Goal: Transaction & Acquisition: Book appointment/travel/reservation

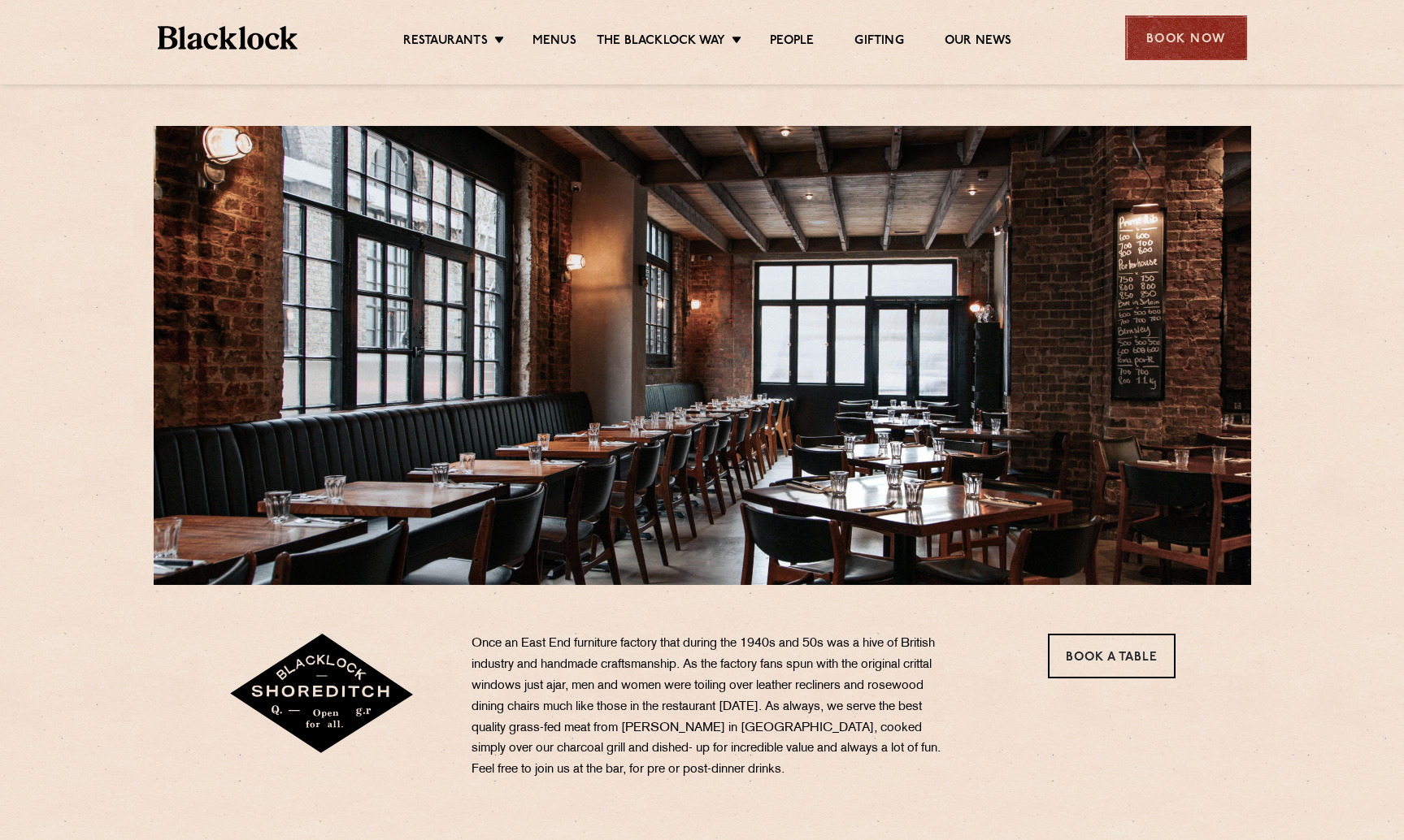
click at [1172, 27] on div "Book Now" at bounding box center [1186, 38] width 122 height 45
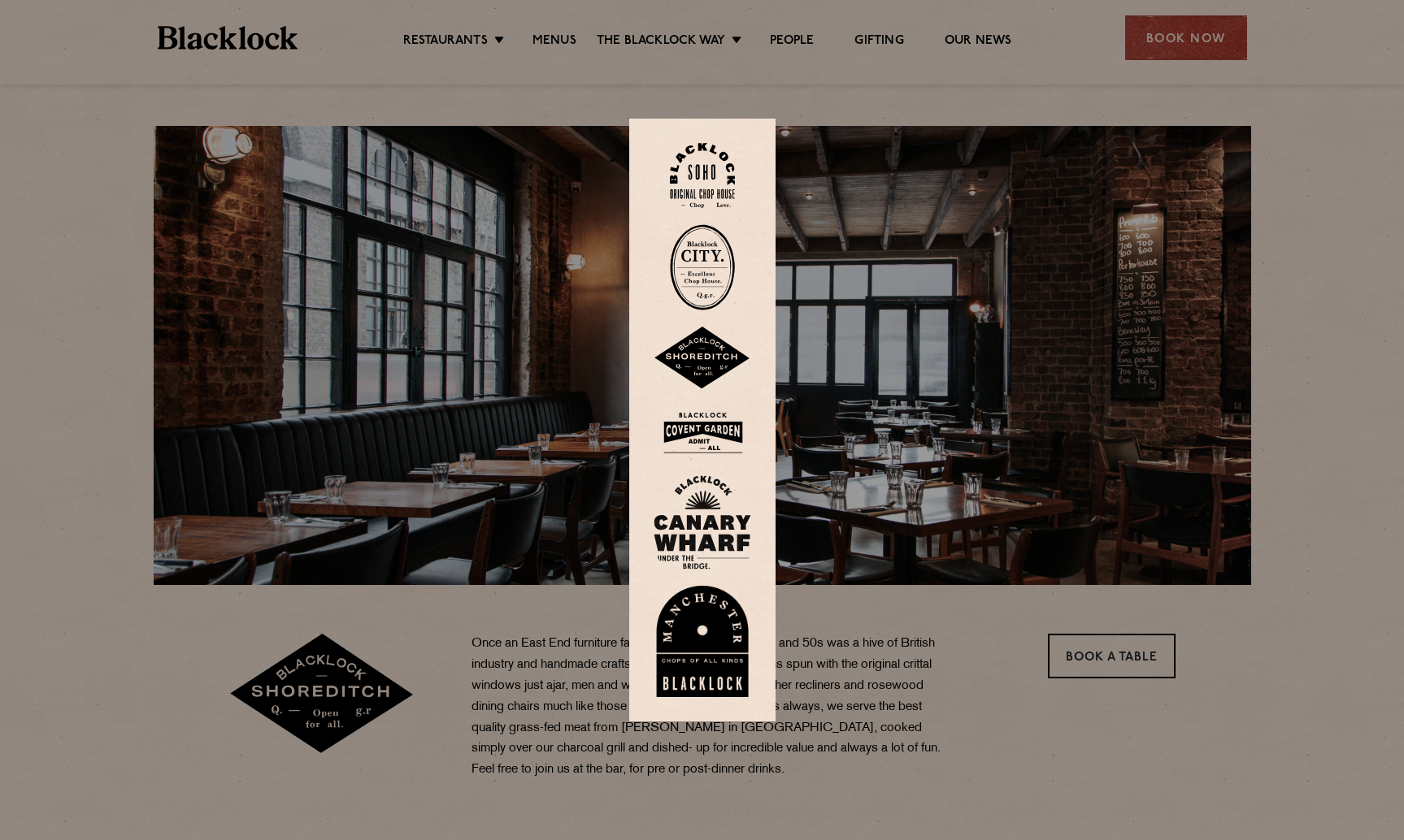
click at [711, 264] on img at bounding box center [702, 267] width 65 height 86
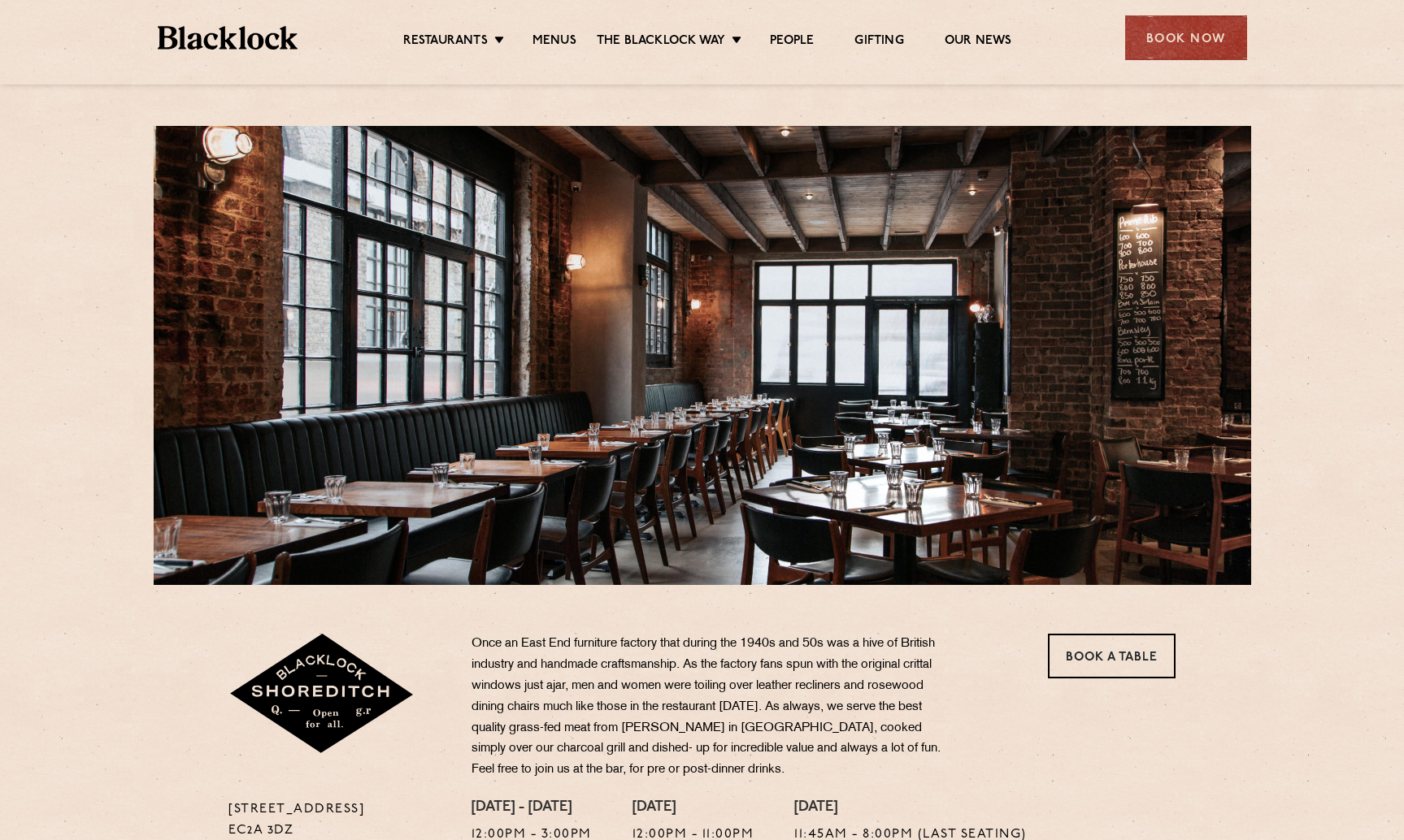
scroll to position [163, 0]
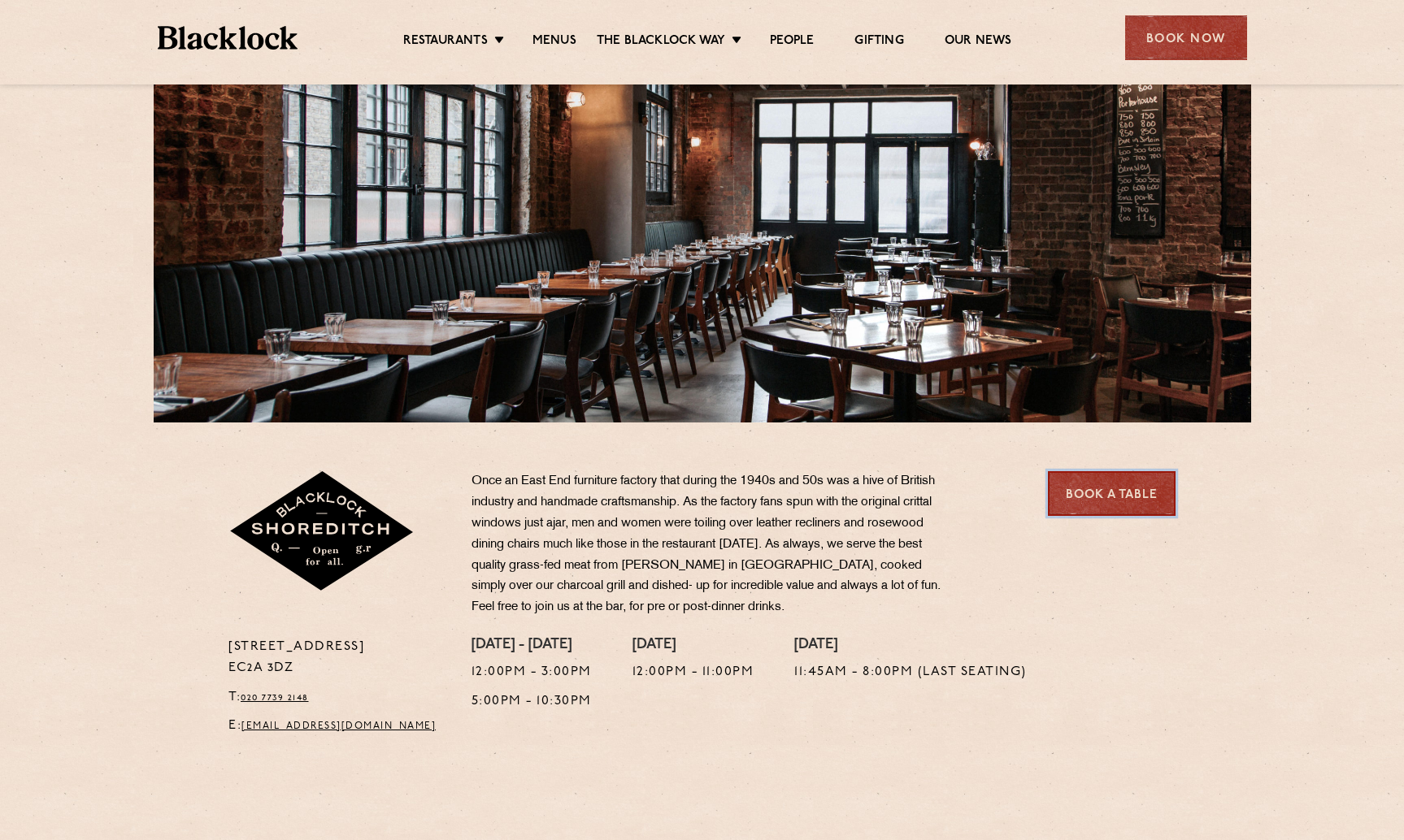
click at [1117, 504] on link "Book a Table" at bounding box center [1111, 493] width 127 height 45
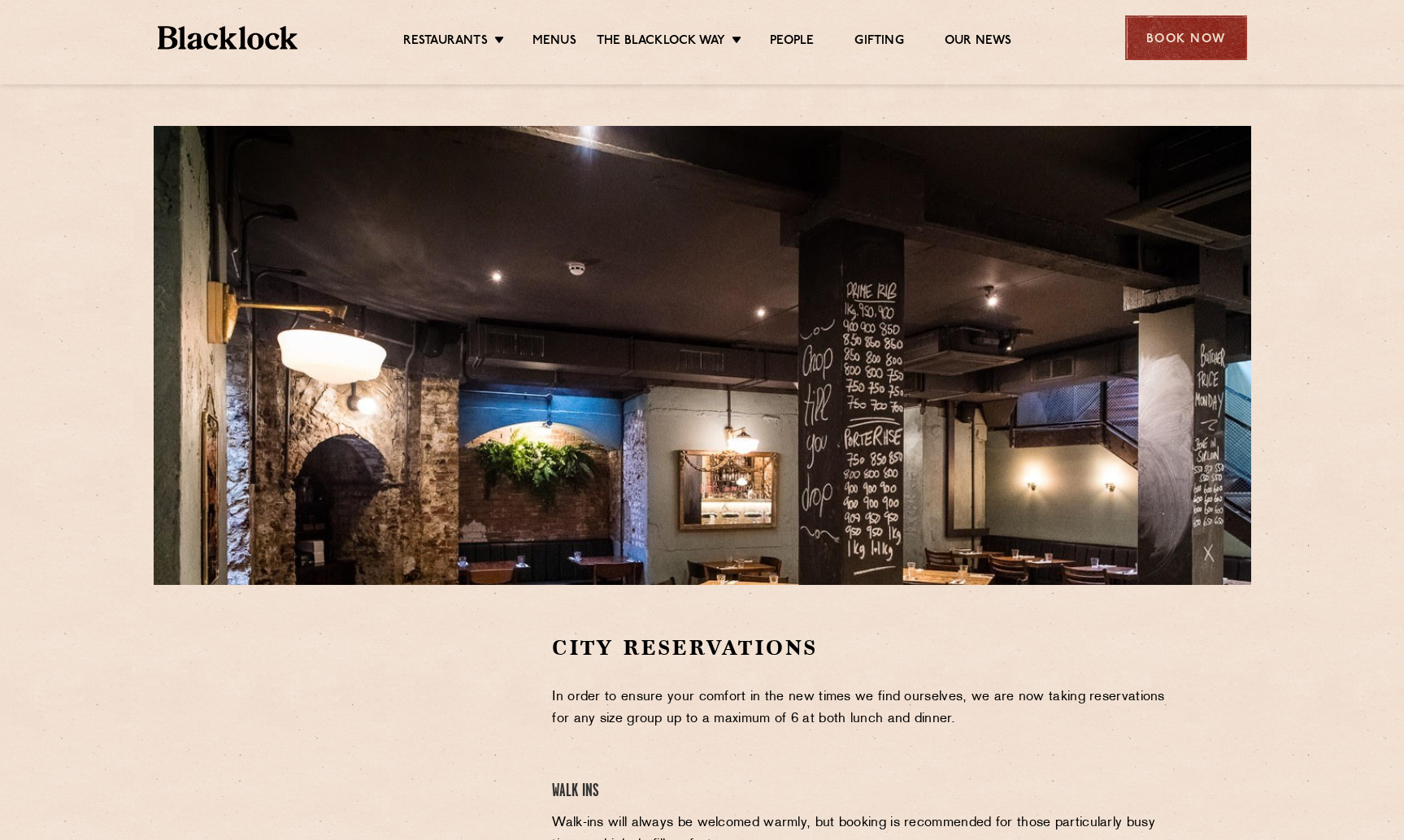
click at [1194, 40] on div "Book Now" at bounding box center [1186, 38] width 122 height 45
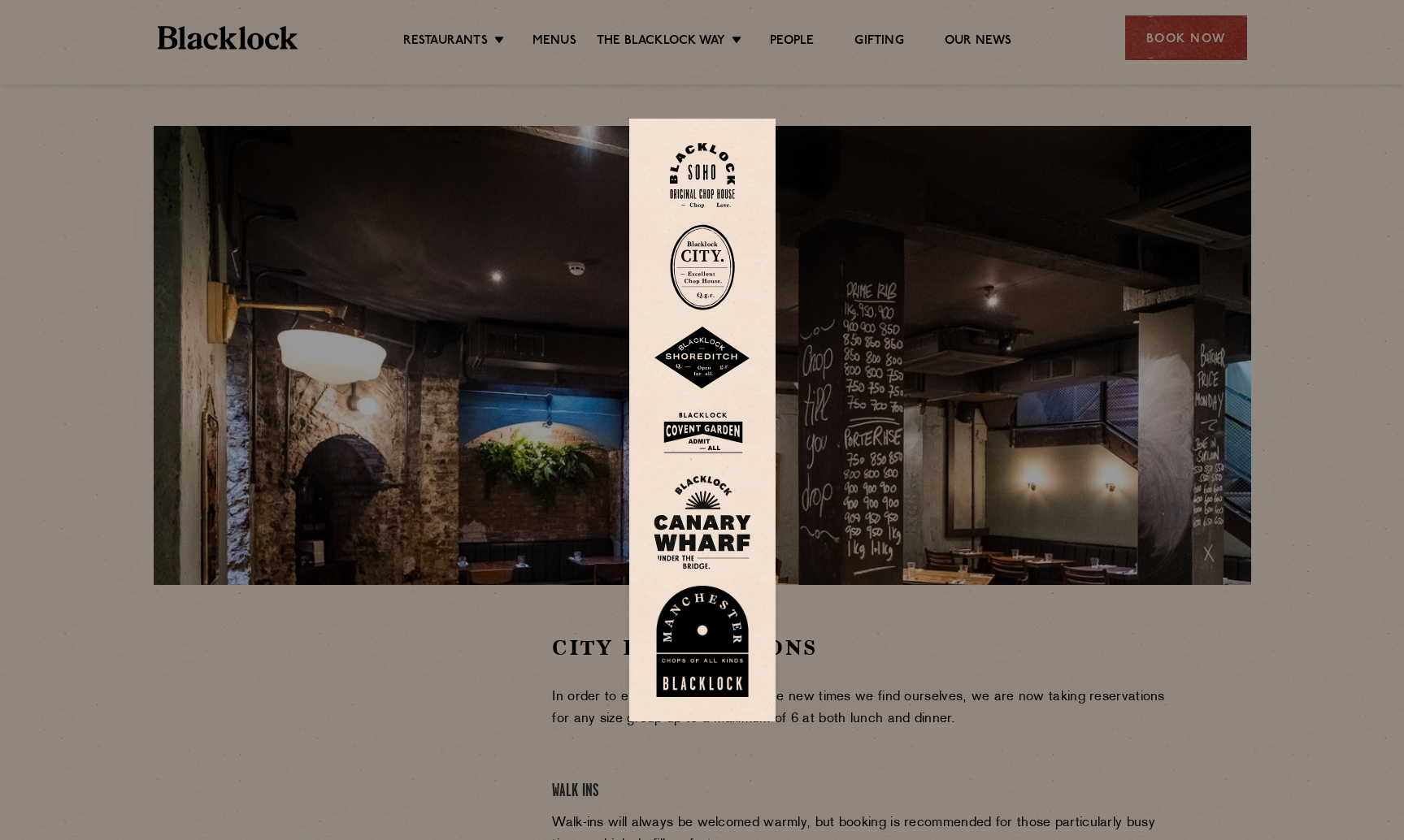
click at [711, 266] on img at bounding box center [702, 267] width 65 height 86
